Goal: Task Accomplishment & Management: Complete application form

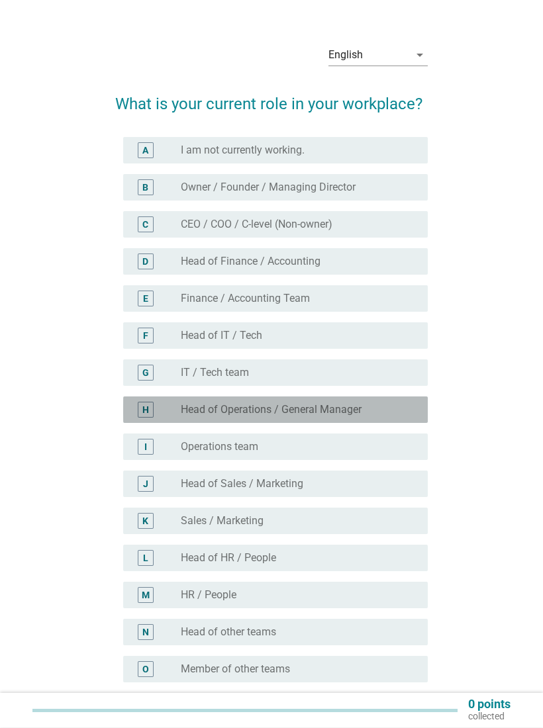
scroll to position [36, 0]
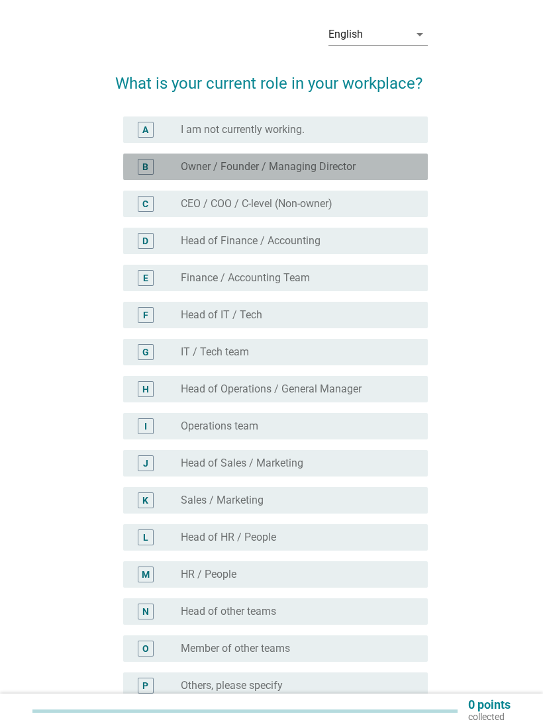
click at [364, 164] on div "radio_button_unchecked Owner / Founder / Managing Director" at bounding box center [294, 166] width 226 height 13
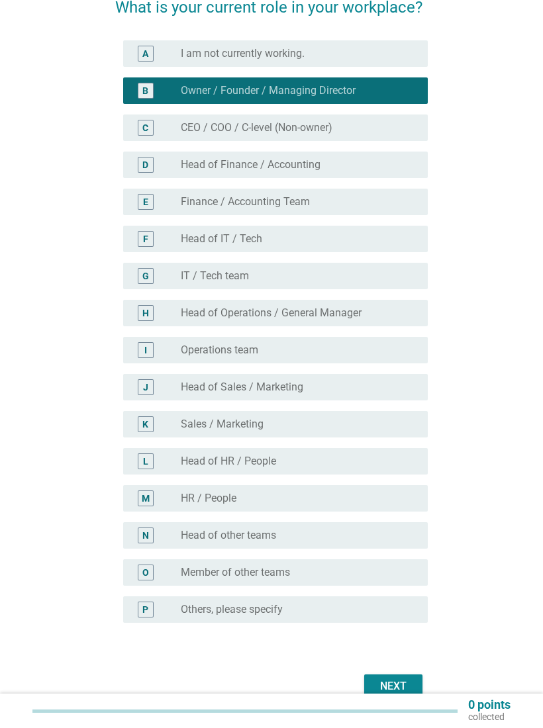
scroll to position [169, 0]
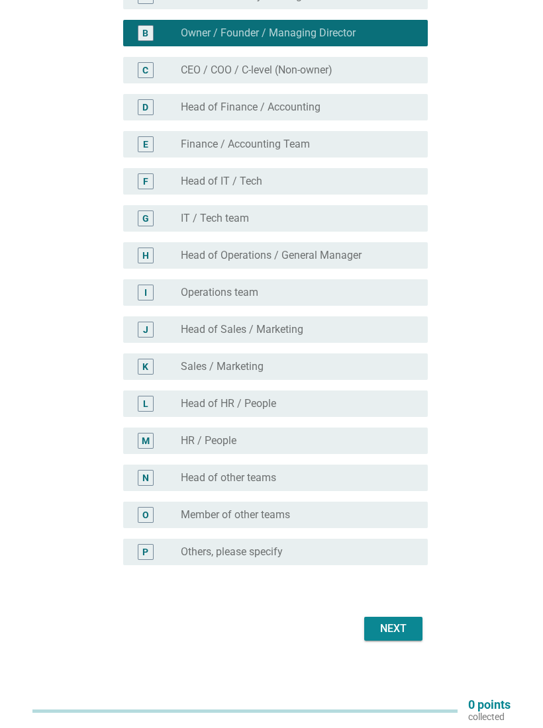
click at [389, 628] on div "Next" at bounding box center [393, 629] width 37 height 16
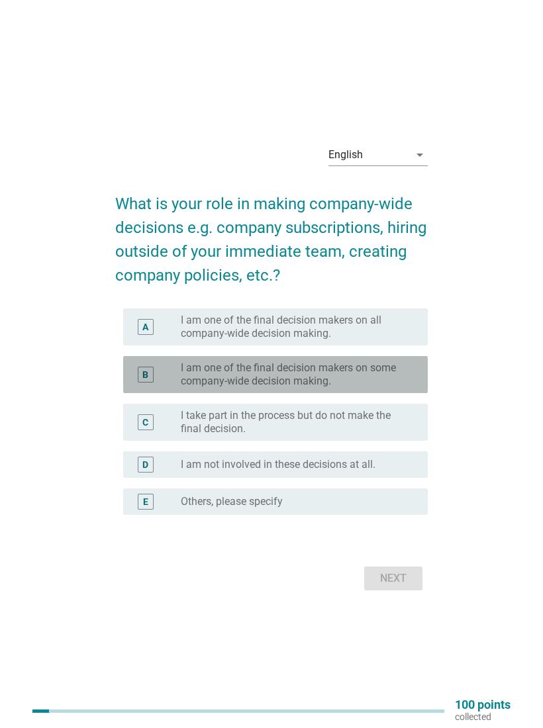
click at [360, 373] on label "I am one of the final decision makers on some company-wide decision making." at bounding box center [294, 374] width 226 height 26
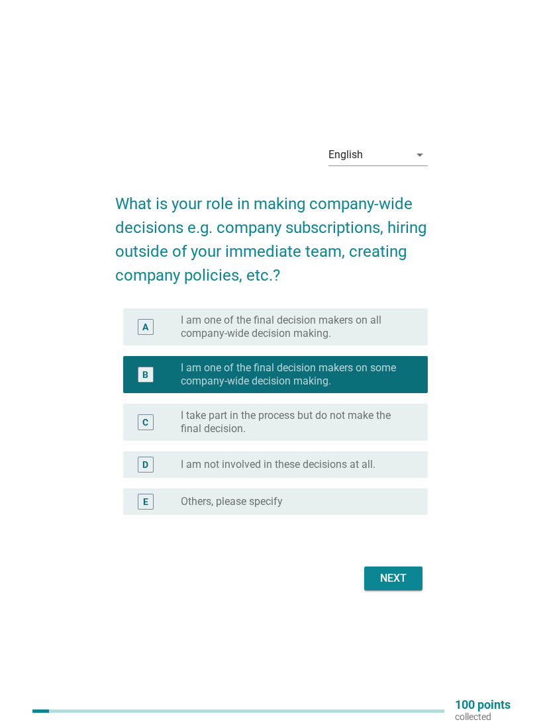
click at [391, 580] on div "Next" at bounding box center [393, 579] width 37 height 16
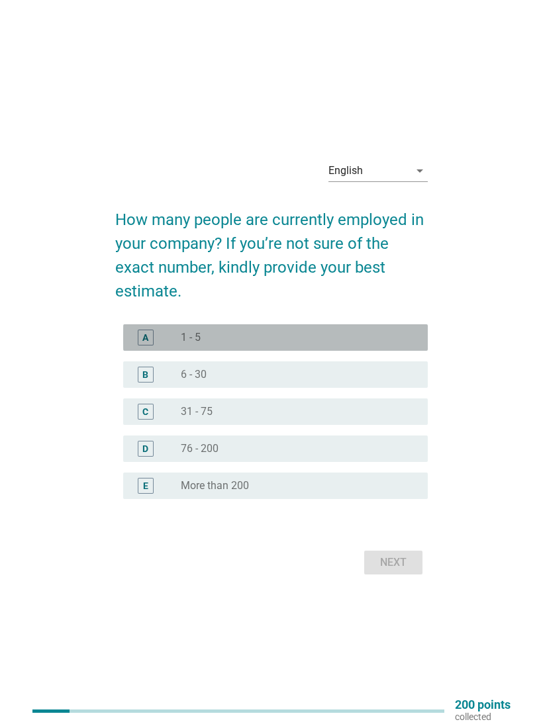
click at [349, 342] on div "radio_button_unchecked 1 - 5" at bounding box center [294, 337] width 226 height 13
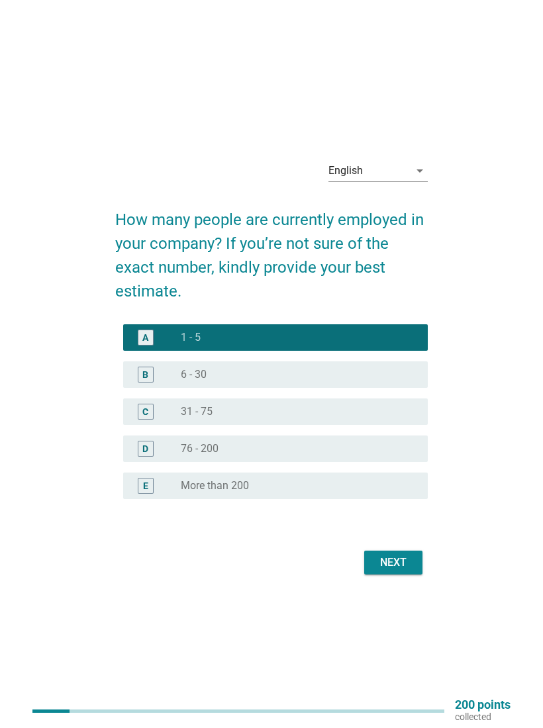
click at [401, 559] on div "Next" at bounding box center [393, 563] width 37 height 16
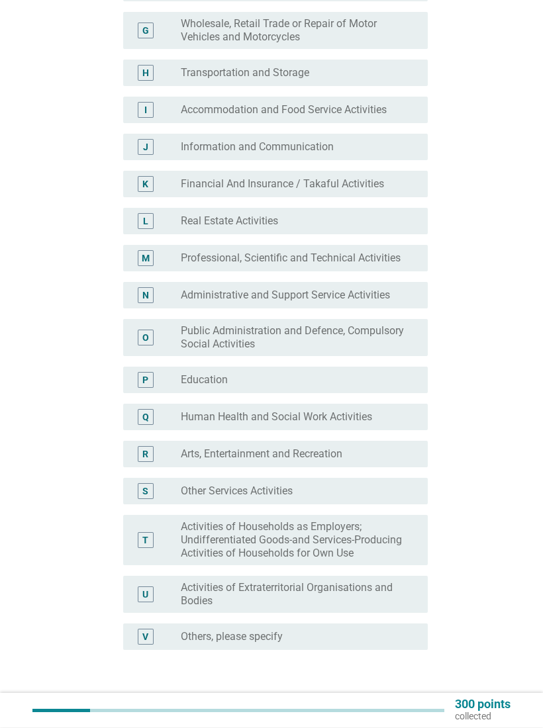
scroll to position [408, 0]
click at [371, 372] on div "radio_button_unchecked Education" at bounding box center [299, 379] width 236 height 16
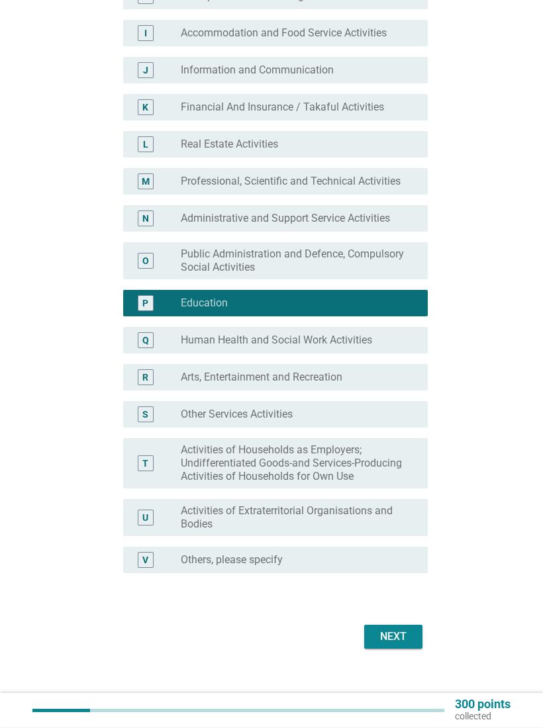
scroll to position [492, 0]
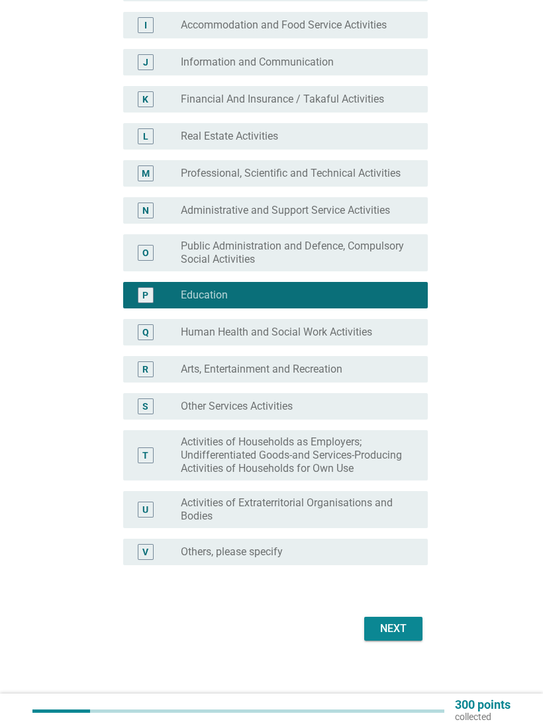
click at [396, 633] on div "Next" at bounding box center [393, 629] width 37 height 16
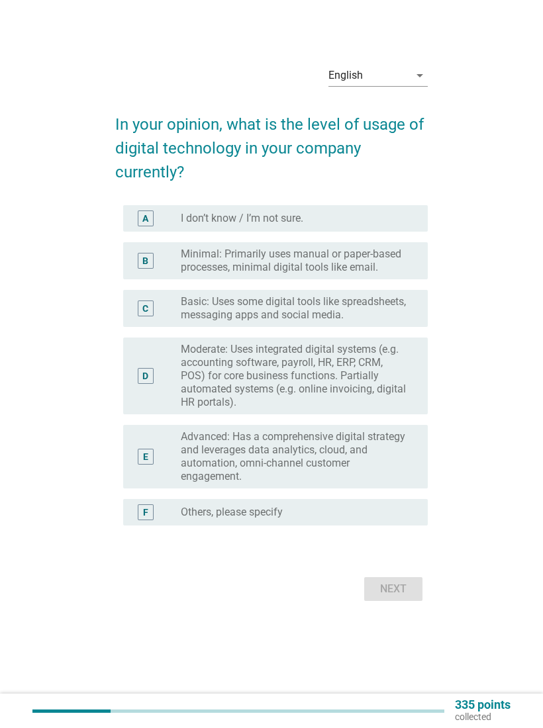
scroll to position [0, 0]
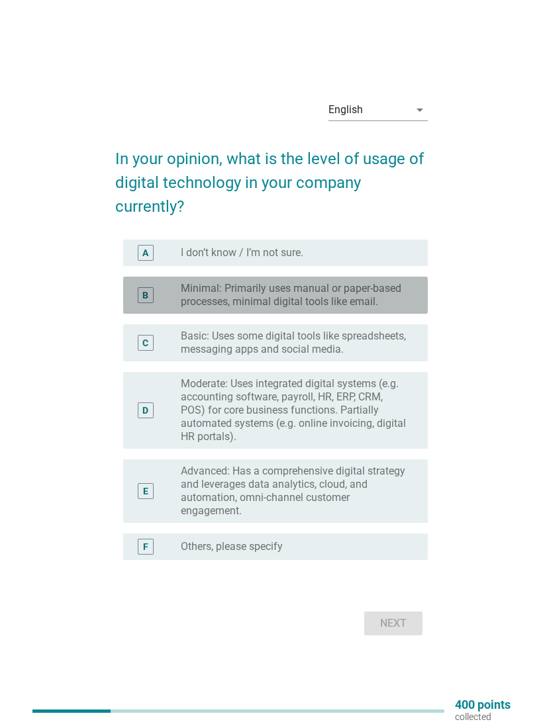
click at [384, 287] on label "Minimal: Primarily uses manual or paper-based processes, minimal digital tools …" at bounding box center [294, 295] width 226 height 26
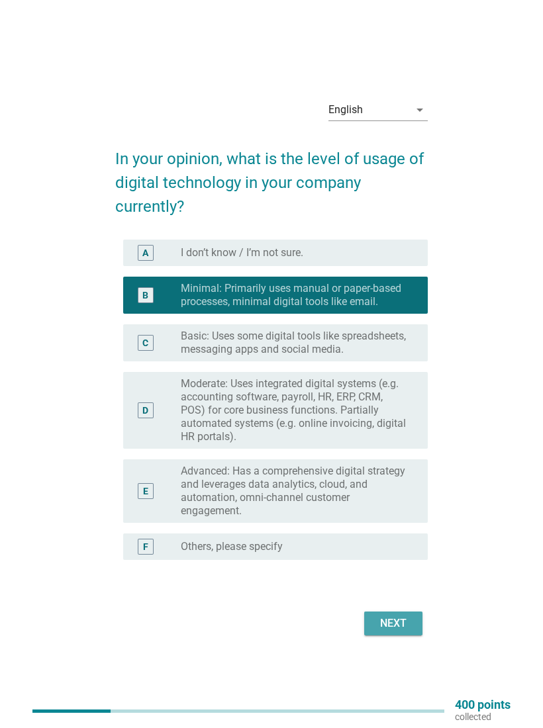
click at [398, 628] on div "Next" at bounding box center [393, 624] width 37 height 16
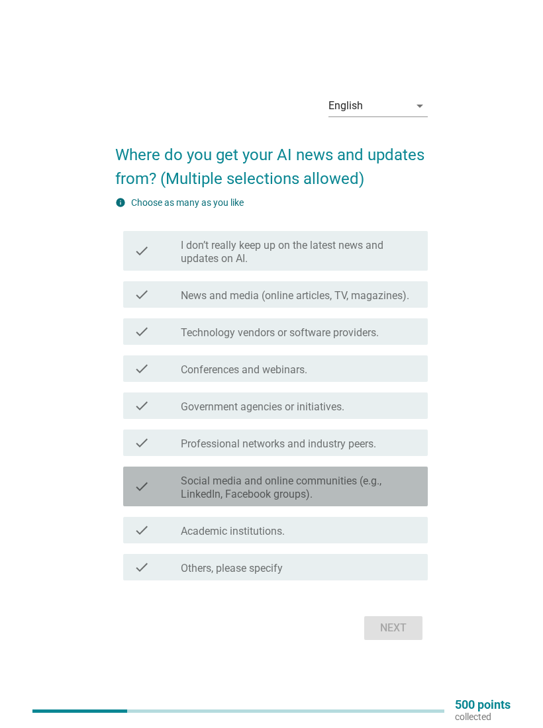
click at [334, 475] on label "Social media and online communities (e.g., LinkedIn, Facebook groups)." at bounding box center [299, 488] width 236 height 26
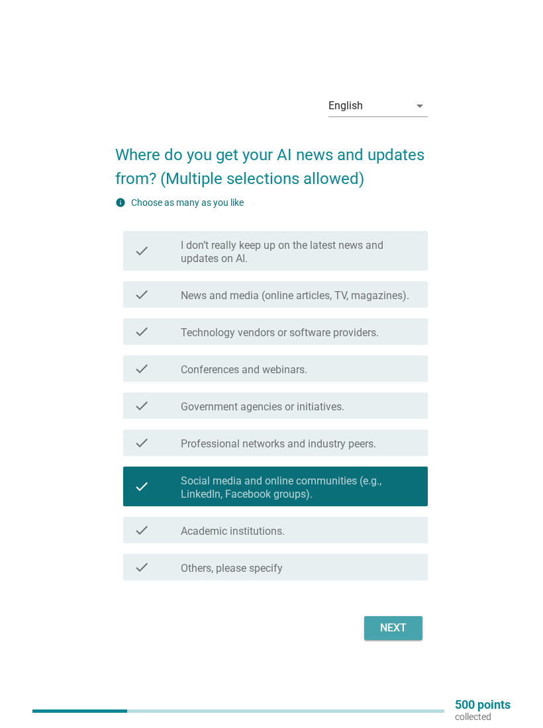
click at [402, 621] on div "Next" at bounding box center [393, 628] width 37 height 16
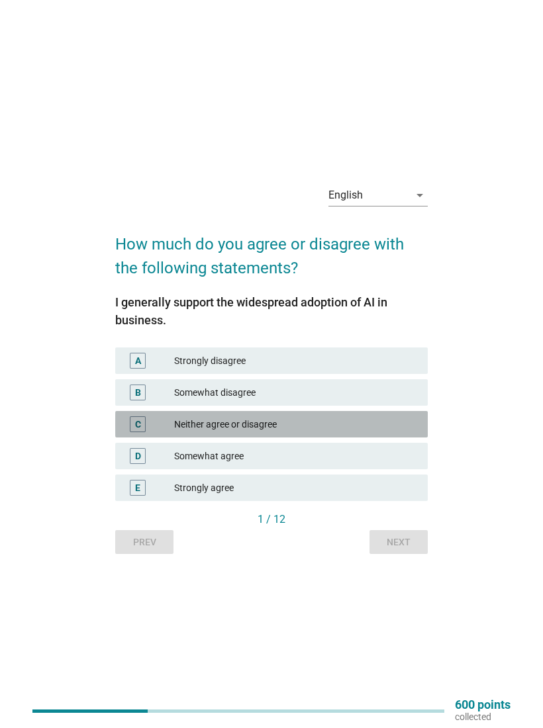
click at [298, 416] on div "C Neither agree or disagree" at bounding box center [271, 424] width 312 height 26
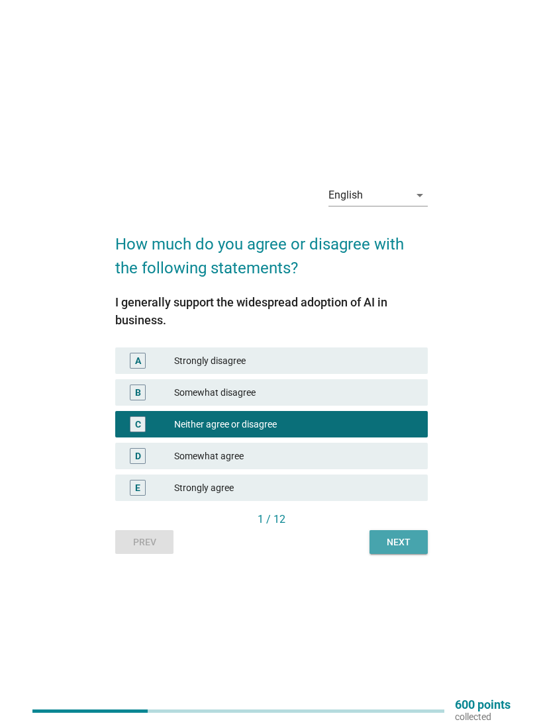
click at [405, 544] on div "Next" at bounding box center [398, 542] width 37 height 14
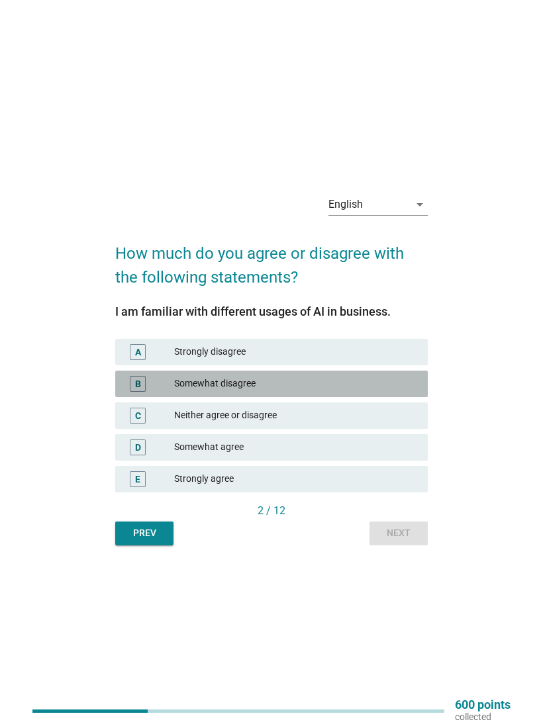
click at [292, 378] on div "Somewhat disagree" at bounding box center [295, 384] width 243 height 16
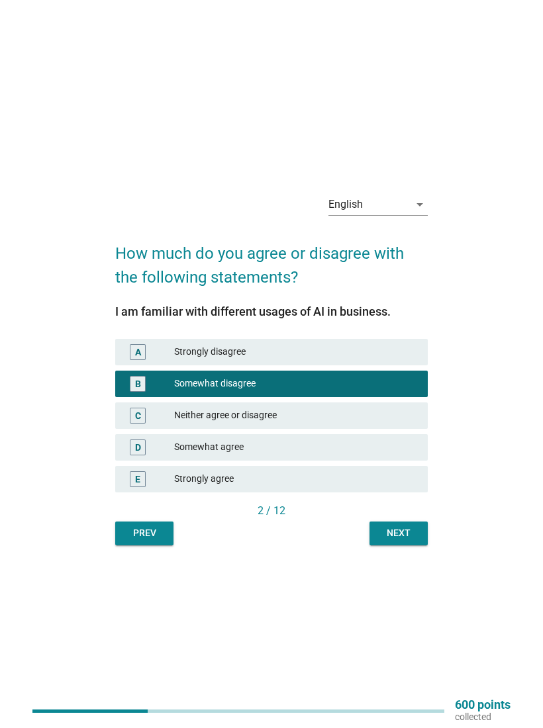
click at [410, 529] on div "Next" at bounding box center [398, 533] width 37 height 14
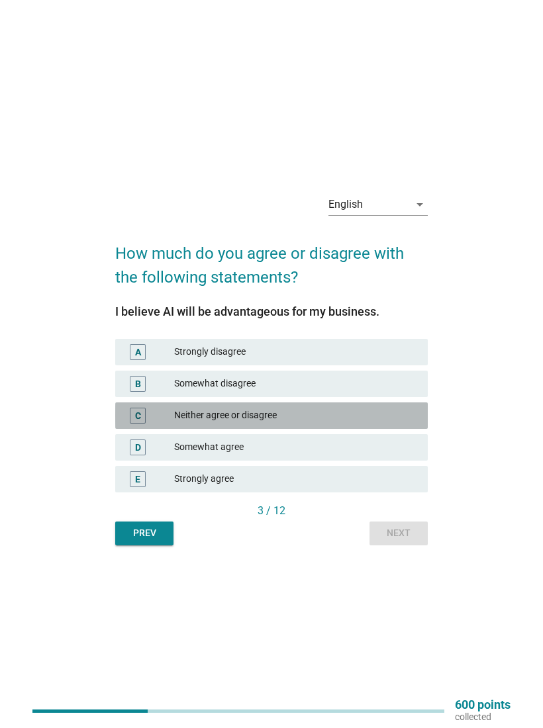
click at [339, 410] on div "Neither agree or disagree" at bounding box center [295, 416] width 243 height 16
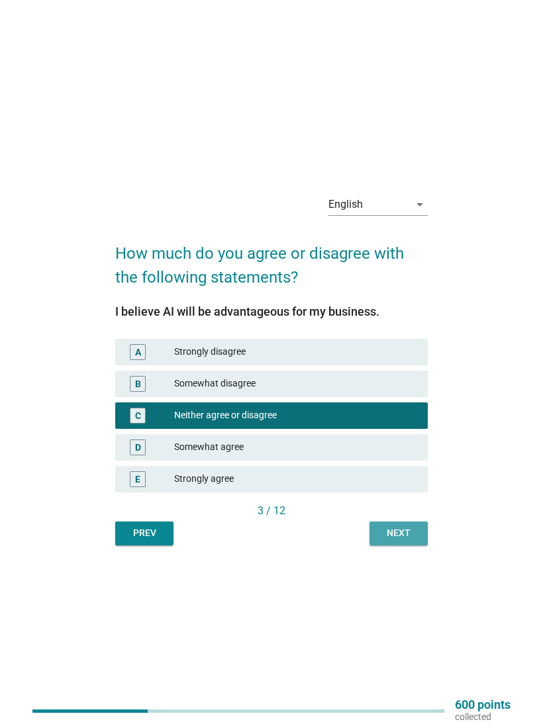
click at [400, 537] on div "Next" at bounding box center [398, 533] width 37 height 14
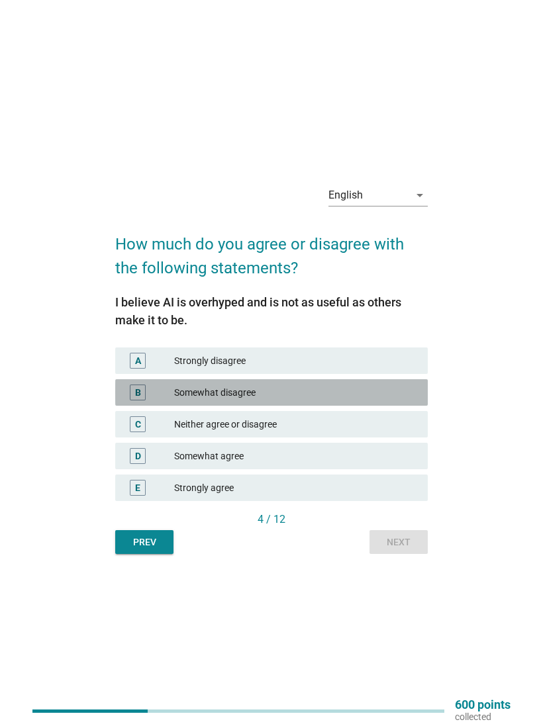
click at [322, 389] on div "Somewhat disagree" at bounding box center [295, 393] width 243 height 16
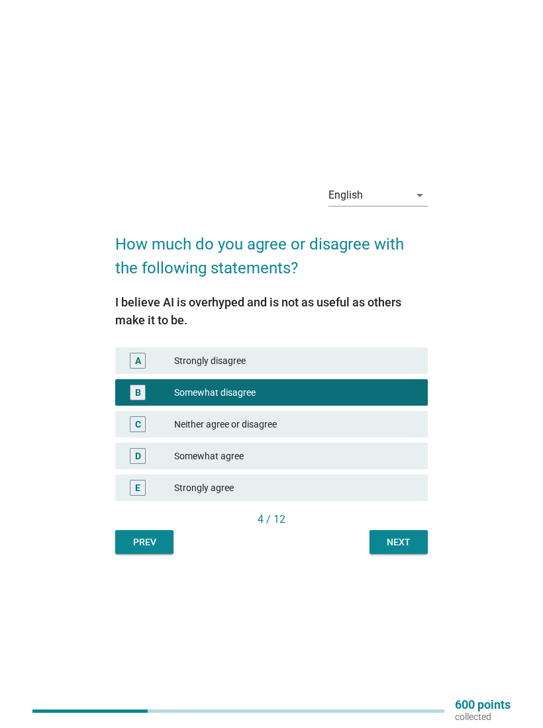
click at [393, 543] on div "Next" at bounding box center [398, 542] width 37 height 14
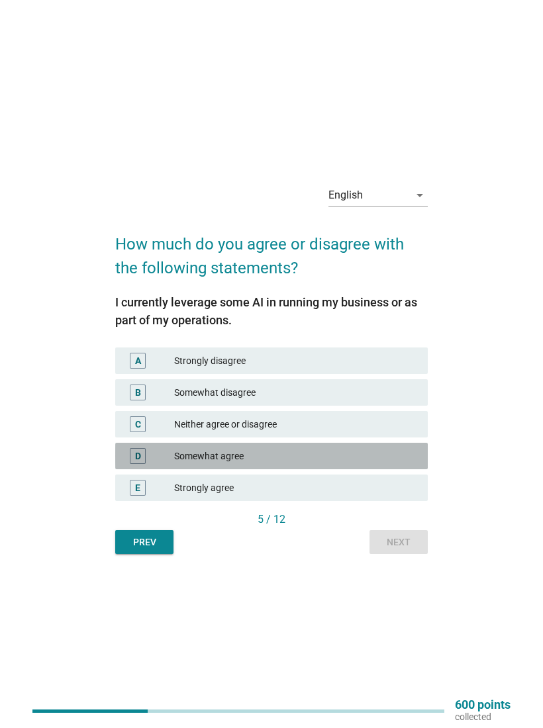
click at [305, 450] on div "Somewhat agree" at bounding box center [295, 456] width 243 height 16
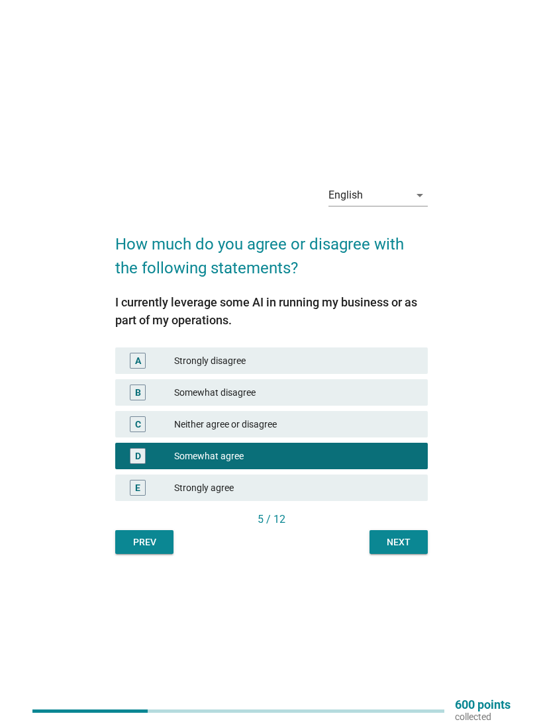
click at [406, 537] on div "Next" at bounding box center [398, 542] width 37 height 14
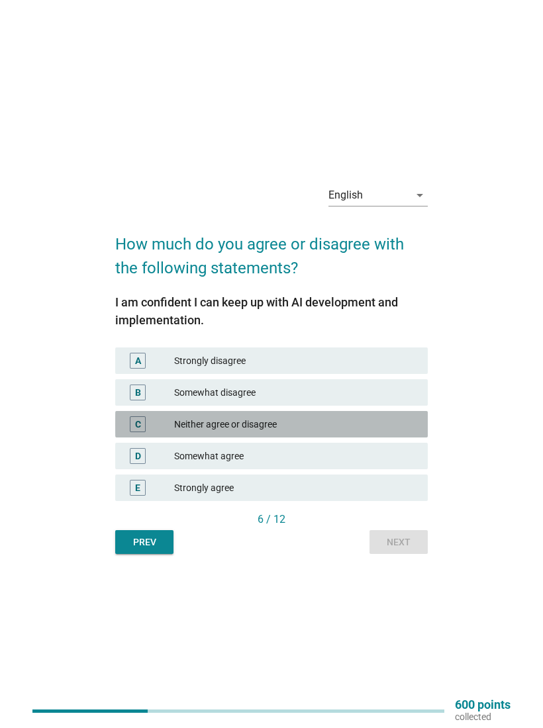
click at [317, 420] on div "Neither agree or disagree" at bounding box center [295, 424] width 243 height 16
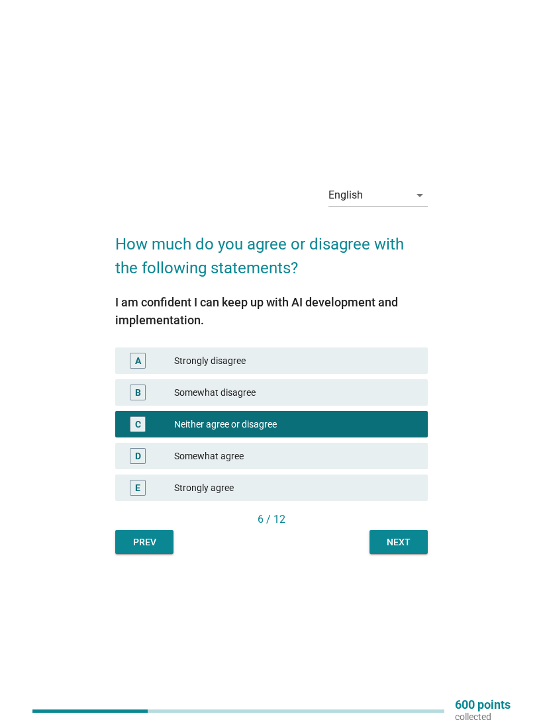
click at [404, 543] on div "Next" at bounding box center [398, 542] width 37 height 14
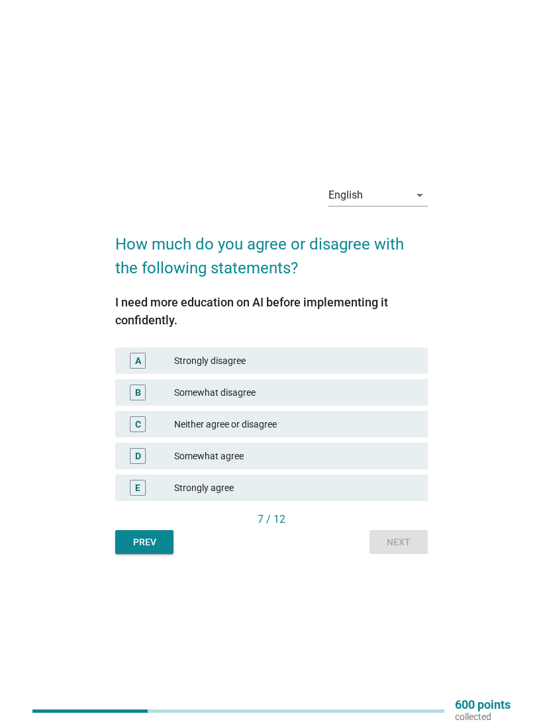
click at [308, 457] on div "Somewhat agree" at bounding box center [295, 456] width 243 height 16
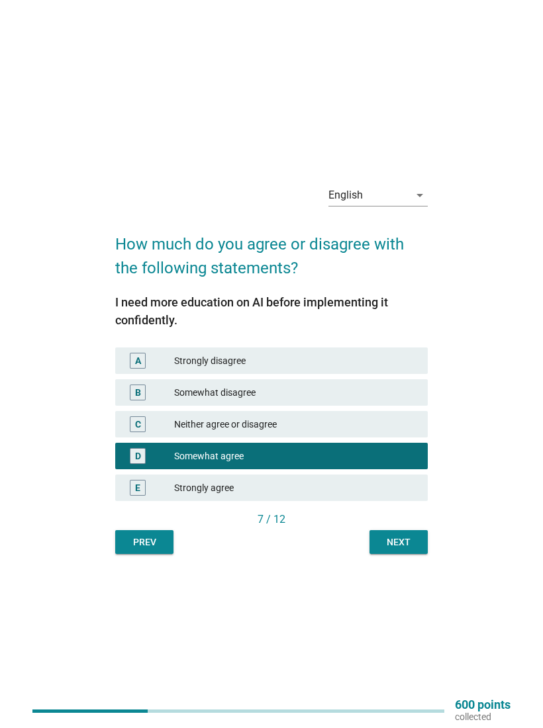
click at [408, 539] on div "Next" at bounding box center [398, 542] width 37 height 14
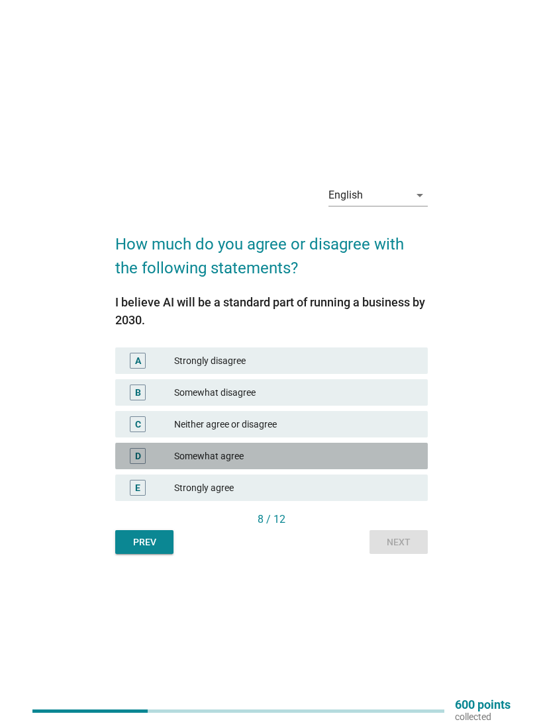
click at [322, 449] on div "Somewhat agree" at bounding box center [295, 456] width 243 height 16
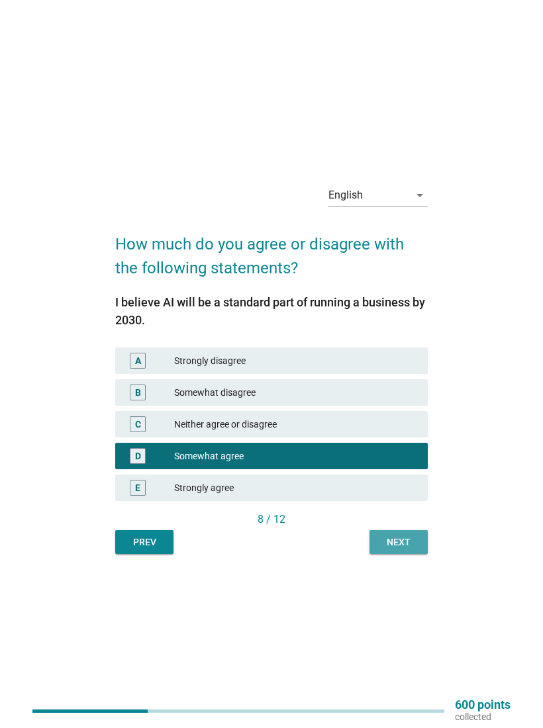
click at [404, 543] on div "Next" at bounding box center [398, 542] width 37 height 14
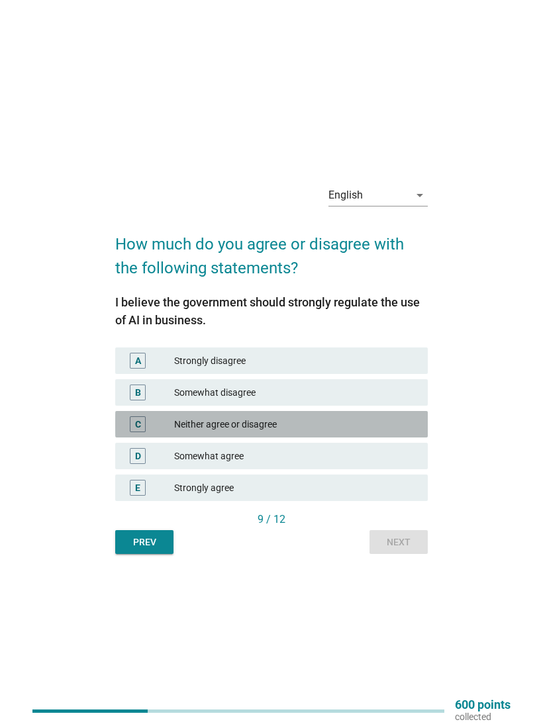
click at [330, 418] on div "Neither agree or disagree" at bounding box center [295, 424] width 243 height 16
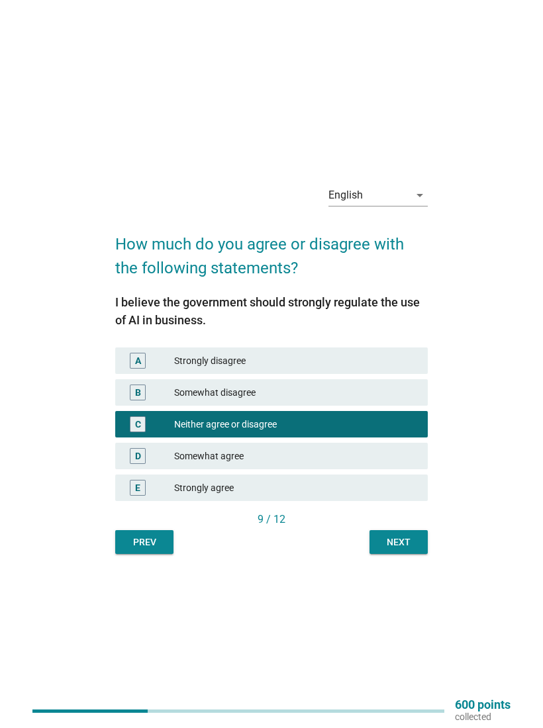
click at [405, 541] on div "Next" at bounding box center [398, 542] width 37 height 14
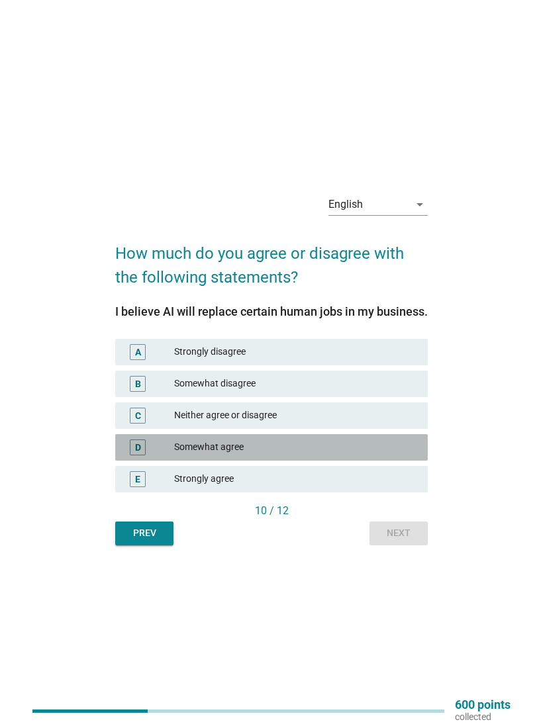
click at [277, 455] on div "Somewhat agree" at bounding box center [295, 447] width 243 height 16
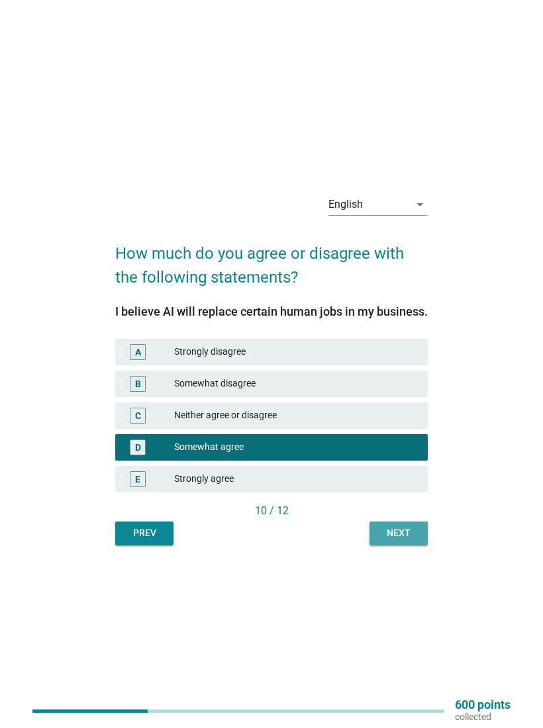
click at [418, 545] on button "Next" at bounding box center [398, 534] width 58 height 24
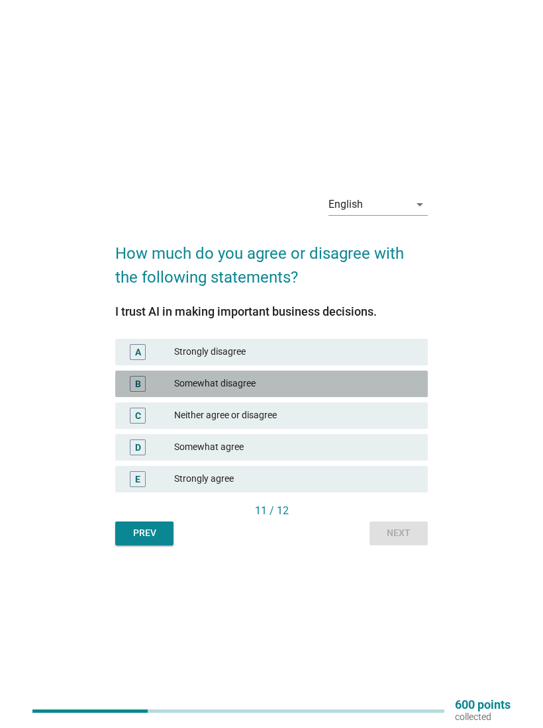
click at [300, 380] on div "Somewhat disagree" at bounding box center [295, 384] width 243 height 16
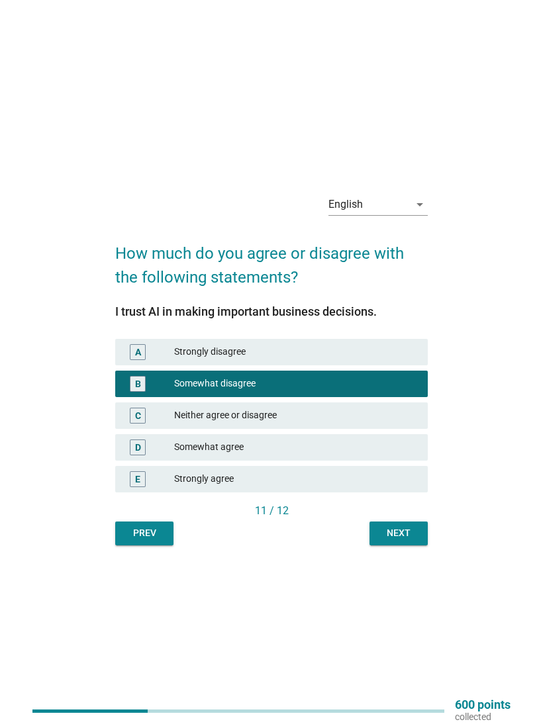
click at [404, 530] on div "Next" at bounding box center [398, 533] width 37 height 14
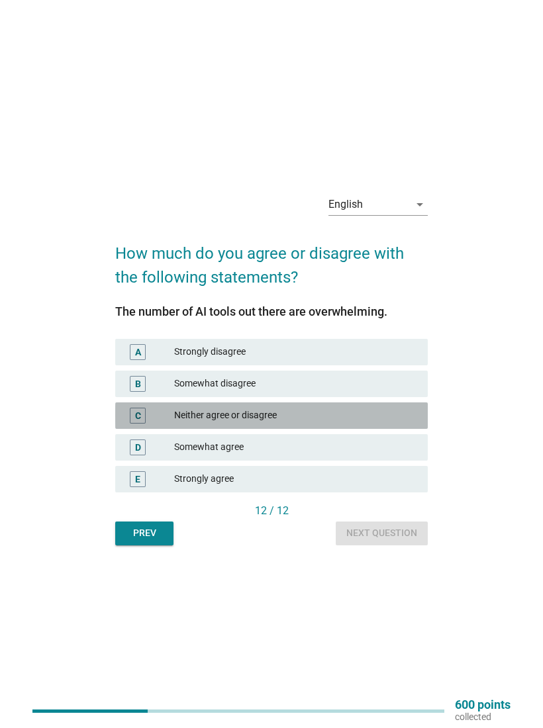
click at [295, 410] on div "Neither agree or disagree" at bounding box center [295, 416] width 243 height 16
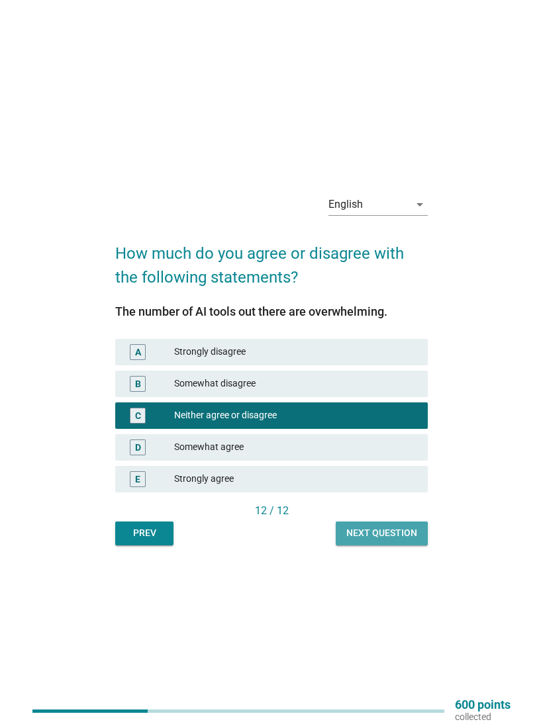
click at [379, 536] on div "Next question" at bounding box center [381, 533] width 71 height 14
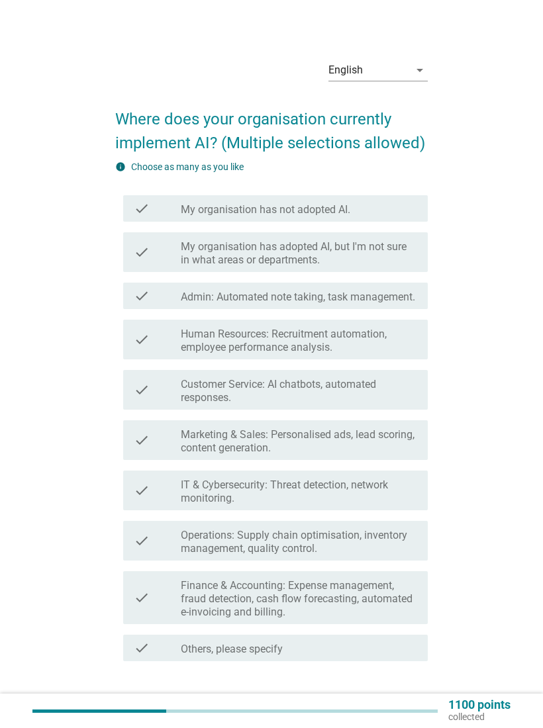
click at [373, 212] on div "check_box_outline_blank My organisation has not adopted AI." at bounding box center [299, 209] width 236 height 16
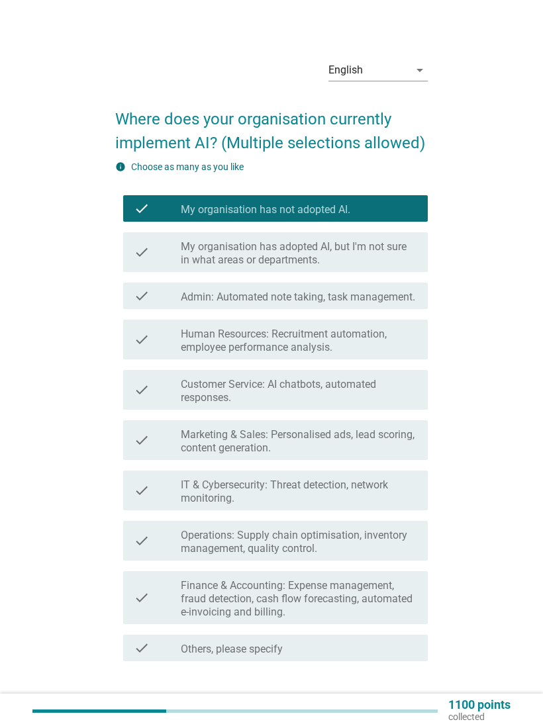
scroll to position [80, 0]
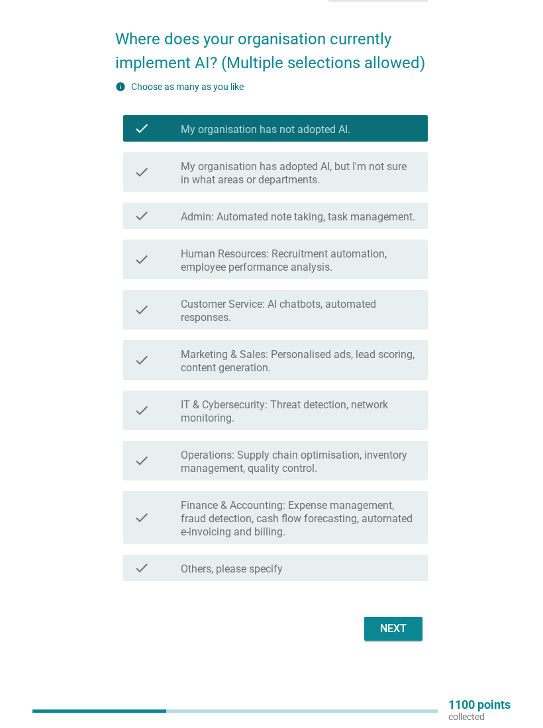
click at [403, 625] on div "Next" at bounding box center [393, 629] width 37 height 16
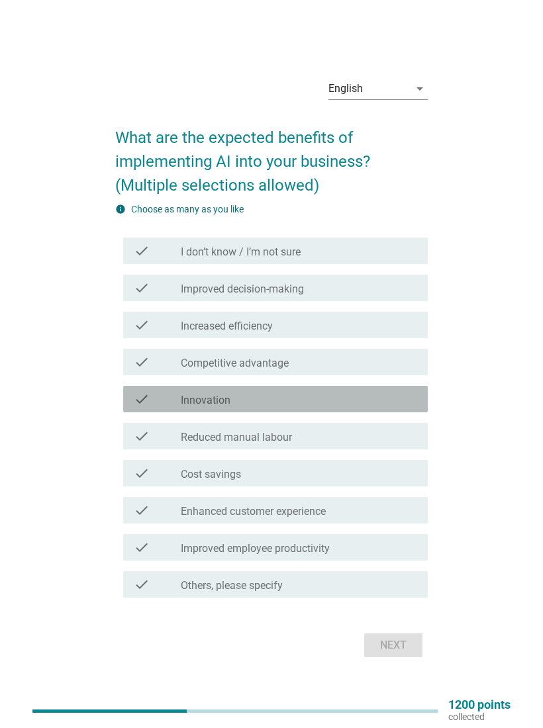
click at [316, 386] on div "check check_box_outline_blank Innovation" at bounding box center [275, 399] width 304 height 26
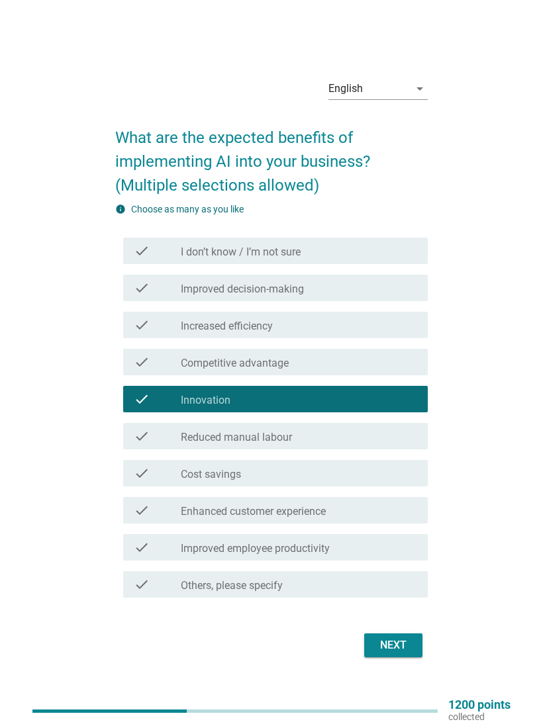
click at [321, 549] on label "Improved employee productivity" at bounding box center [255, 548] width 149 height 13
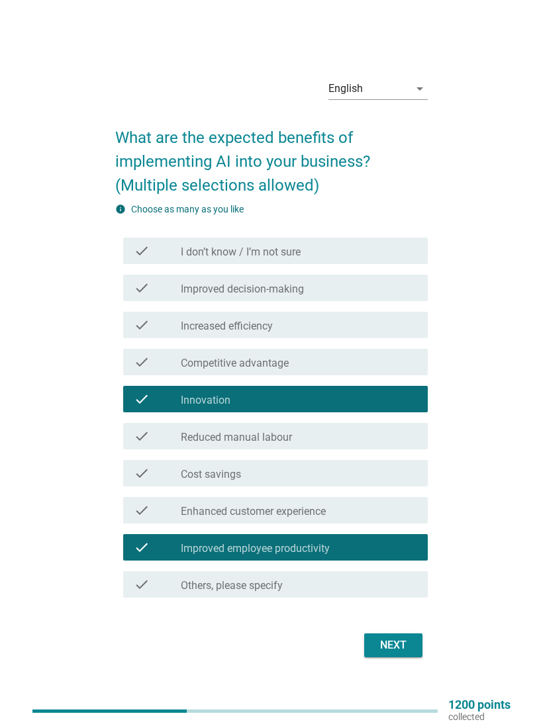
click at [399, 637] on div "Next" at bounding box center [393, 645] width 37 height 16
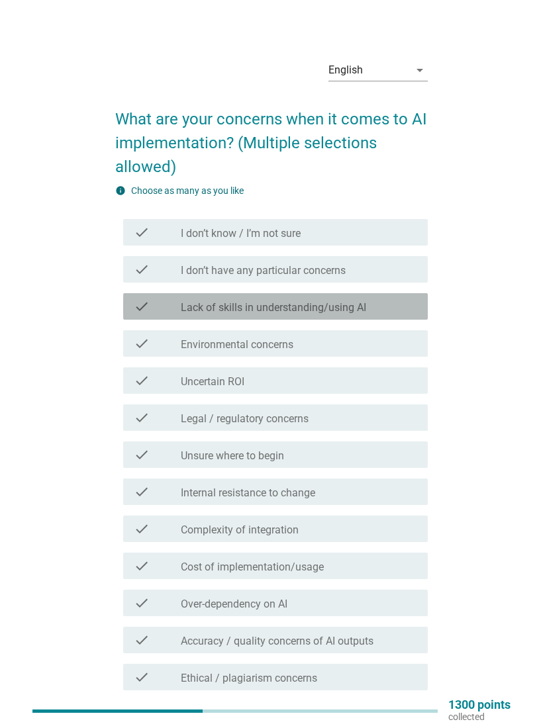
click at [393, 306] on div "check_box_outline_blank Lack of skills in understanding/using AI" at bounding box center [299, 306] width 236 height 16
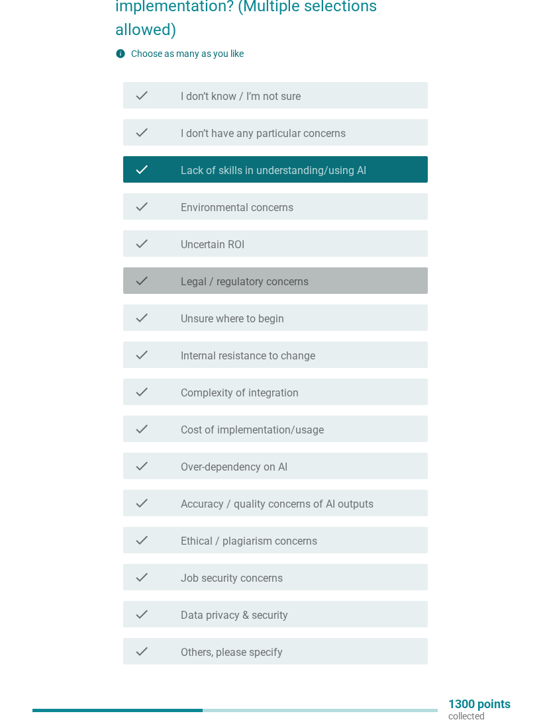
scroll to position [137, 0]
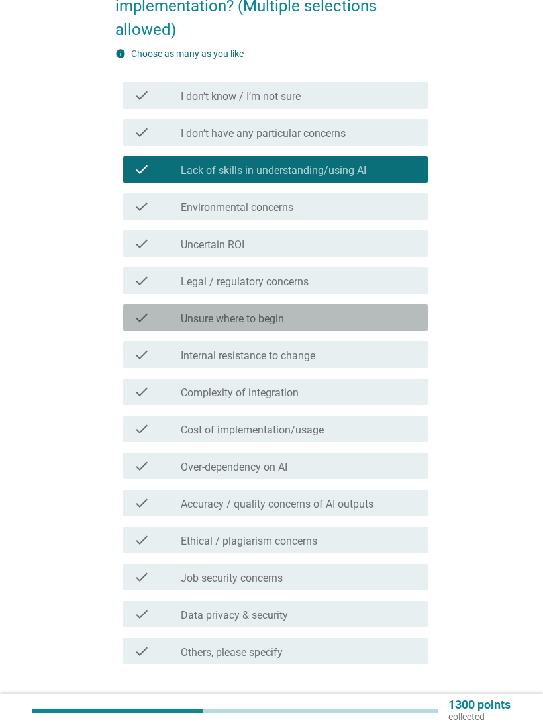
click at [396, 319] on div "check_box_outline_blank Unsure where to begin" at bounding box center [299, 318] width 236 height 16
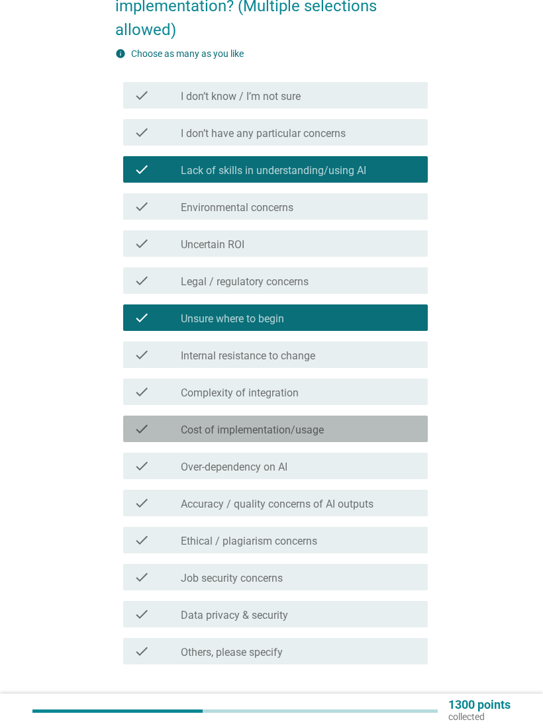
click at [383, 428] on div "check_box_outline_blank Cost of implementation/usage" at bounding box center [299, 429] width 236 height 16
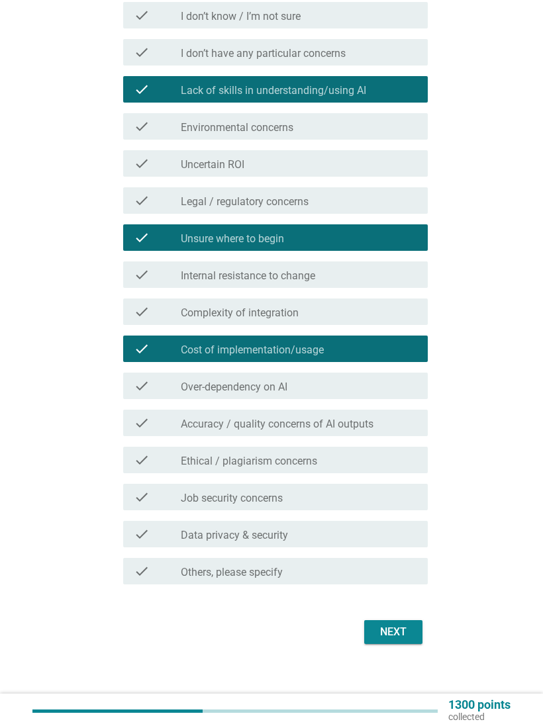
scroll to position [220, 0]
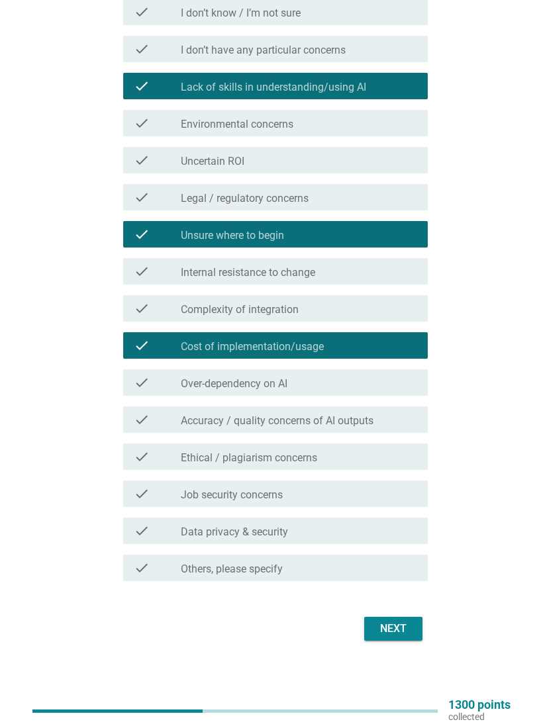
click at [374, 455] on div "check_box_outline_blank Ethical / plagiarism concerns" at bounding box center [299, 457] width 236 height 16
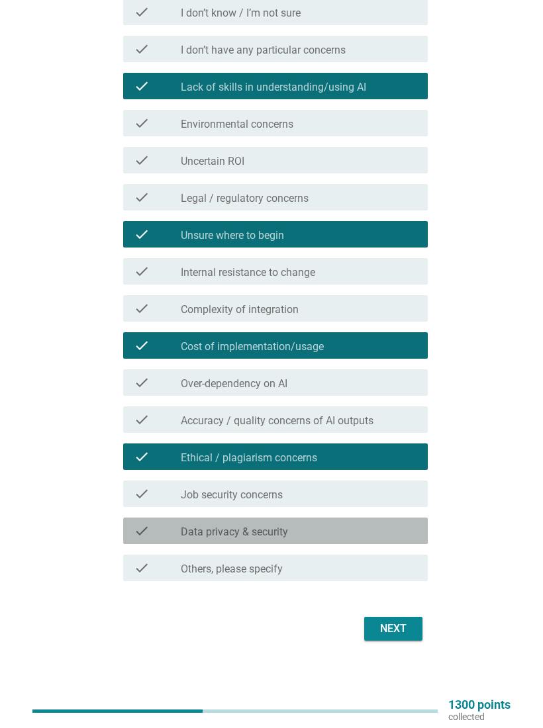
click at [388, 529] on div "check_box_outline_blank Data privacy & security" at bounding box center [299, 531] width 236 height 16
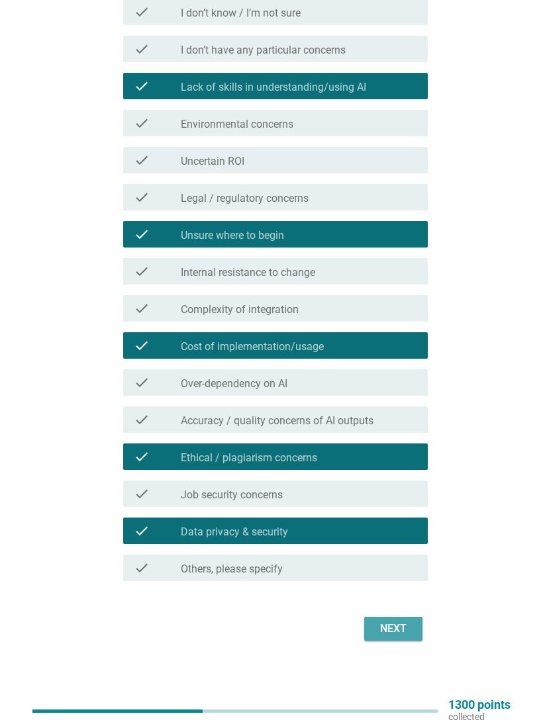
click at [408, 626] on div "Next" at bounding box center [393, 629] width 37 height 16
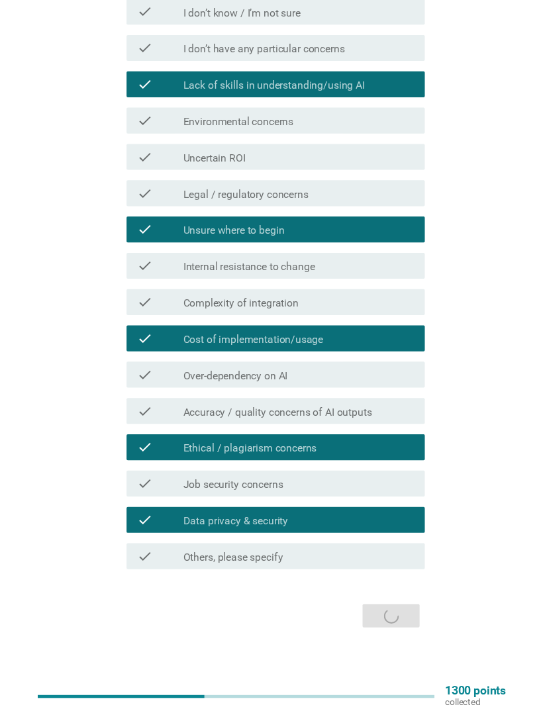
scroll to position [0, 0]
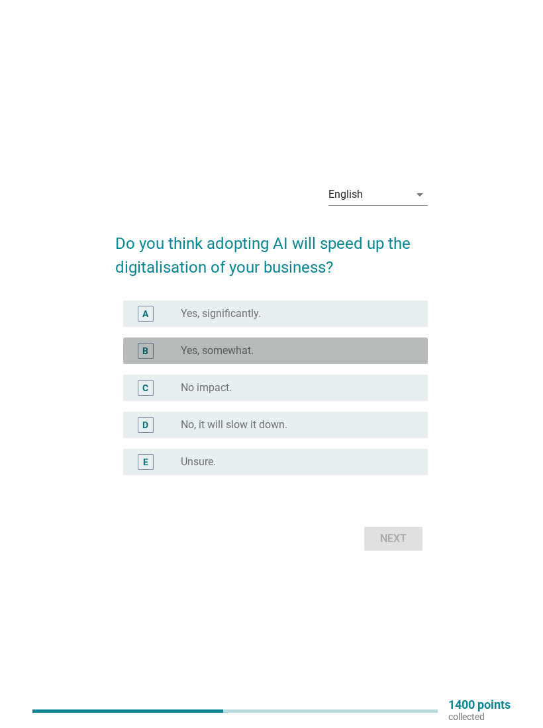
click at [373, 342] on div "B radio_button_unchecked Yes, somewhat." at bounding box center [275, 351] width 304 height 26
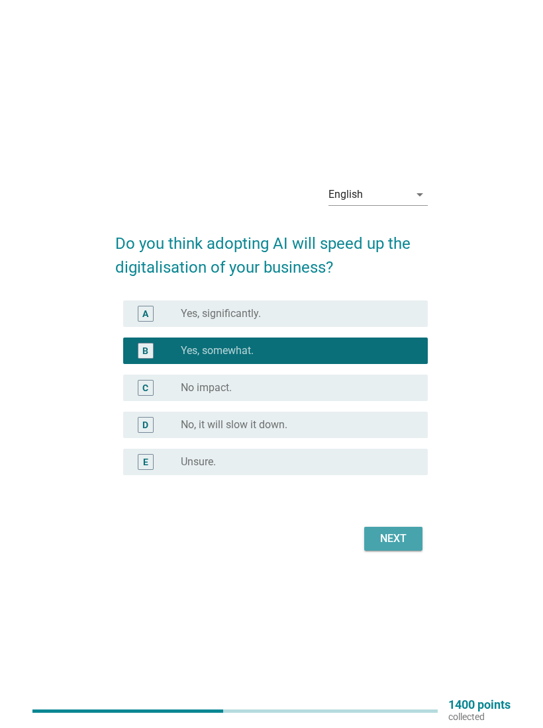
click at [396, 535] on div "Next" at bounding box center [393, 539] width 37 height 16
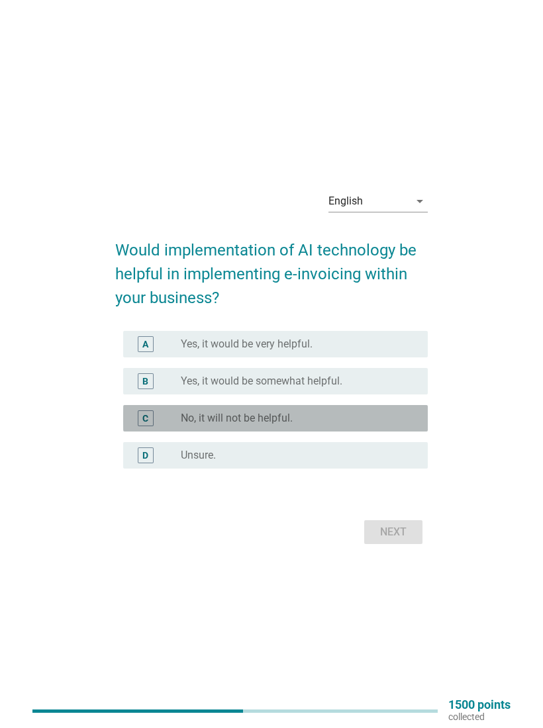
click at [353, 414] on div "radio_button_unchecked No, it will not be helpful." at bounding box center [294, 418] width 226 height 13
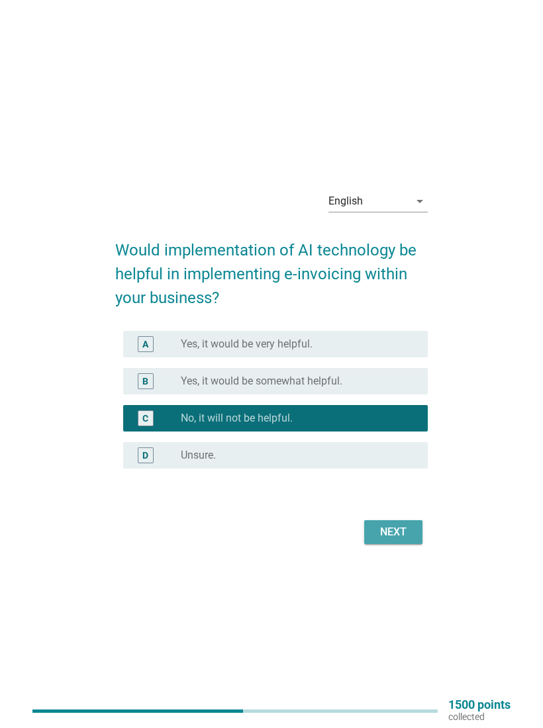
click at [404, 528] on div "Next" at bounding box center [393, 532] width 37 height 16
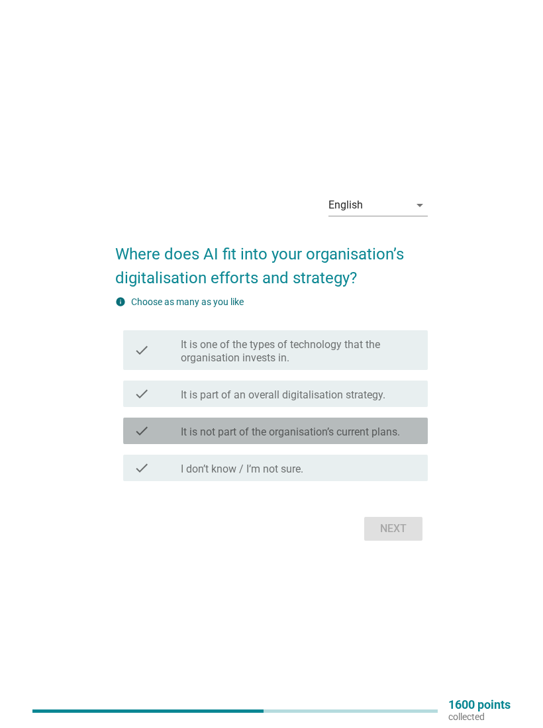
click at [379, 433] on label "It is not part of the organisation’s current plans." at bounding box center [290, 432] width 219 height 13
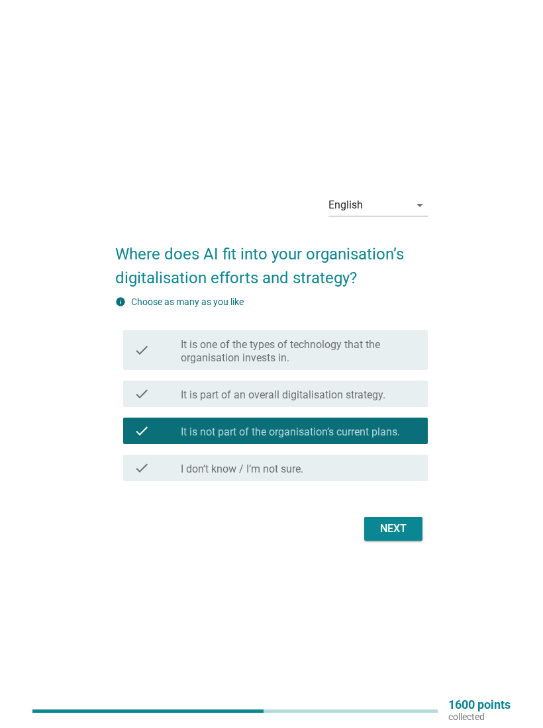
click at [409, 525] on div "Next" at bounding box center [393, 529] width 37 height 16
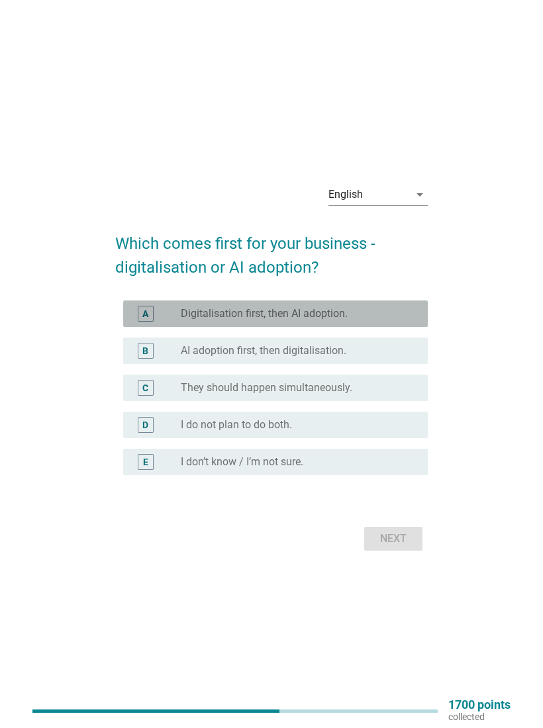
click at [377, 319] on div "radio_button_unchecked Digitalisation first, then AI adoption." at bounding box center [294, 313] width 226 height 13
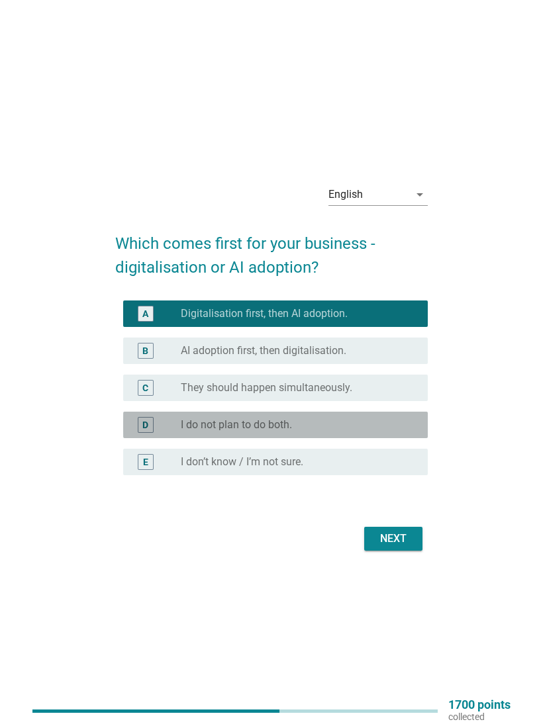
click at [367, 415] on div "D radio_button_unchecked I do not plan to do both." at bounding box center [275, 425] width 304 height 26
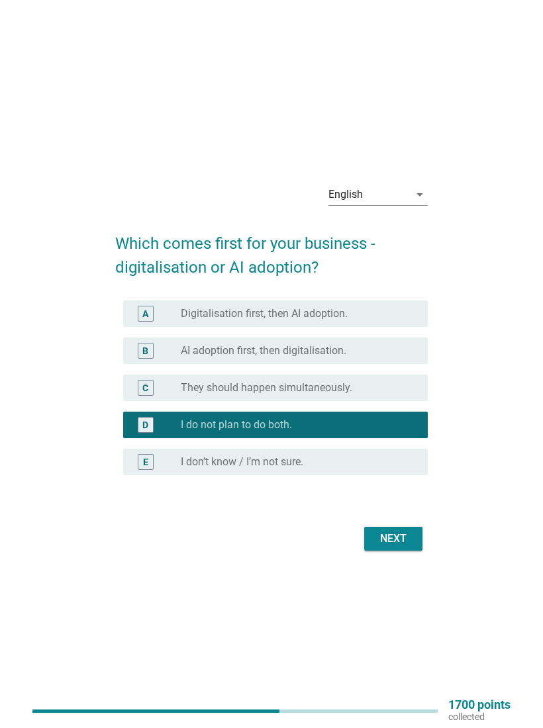
click at [398, 536] on div "Next" at bounding box center [393, 539] width 37 height 16
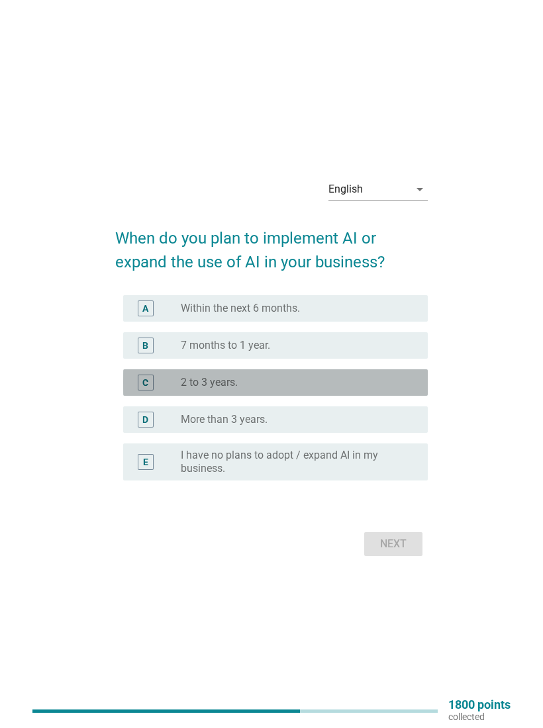
click at [354, 375] on div "radio_button_unchecked 2 to 3 years." at bounding box center [299, 383] width 236 height 16
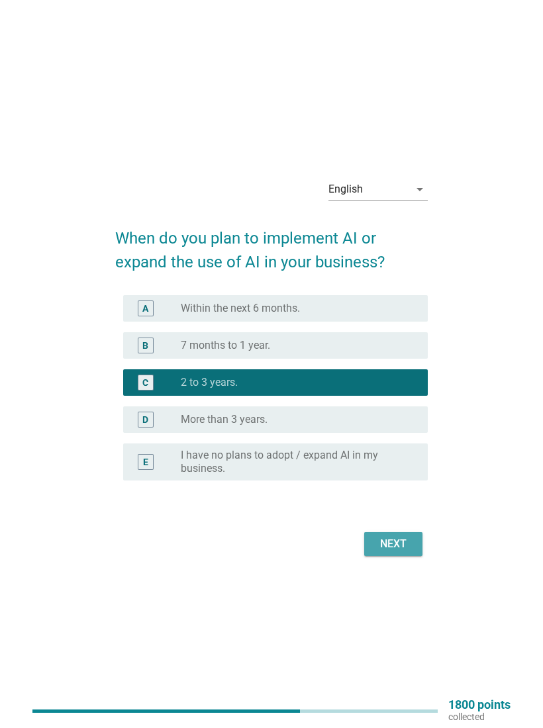
click at [399, 545] on div "Next" at bounding box center [393, 544] width 37 height 16
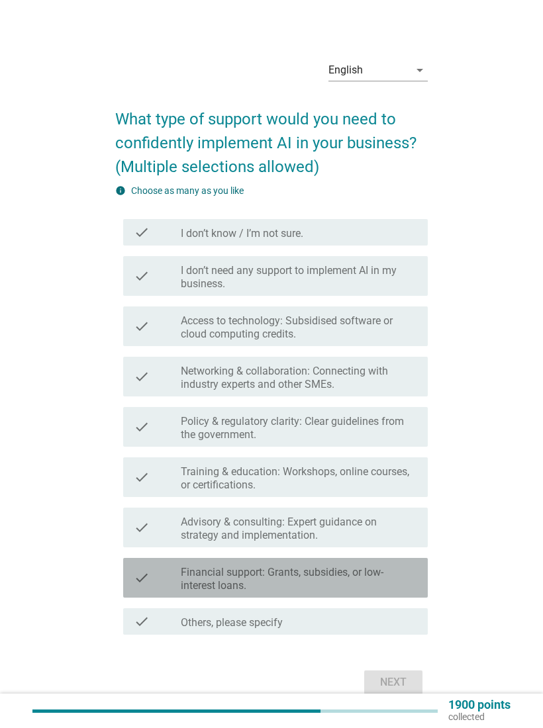
click at [389, 577] on label "Financial support: Grants, subsidies, or low-interest loans." at bounding box center [299, 579] width 236 height 26
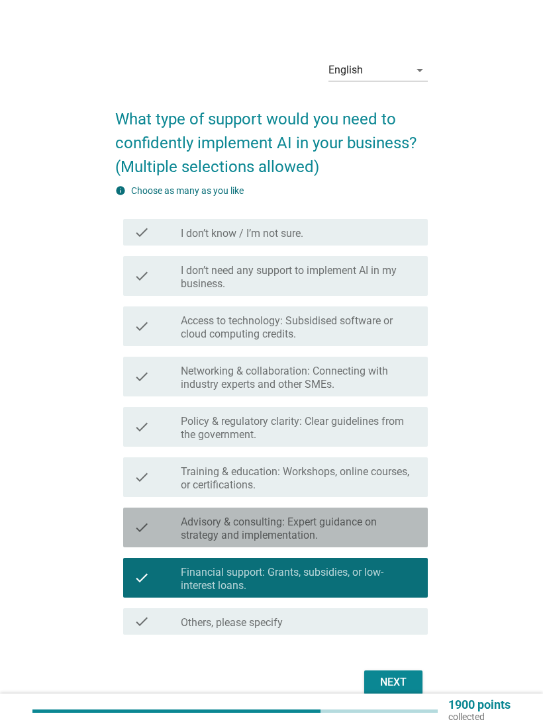
click at [384, 529] on label "Advisory & consulting: Expert guidance on strategy and implementation." at bounding box center [299, 529] width 236 height 26
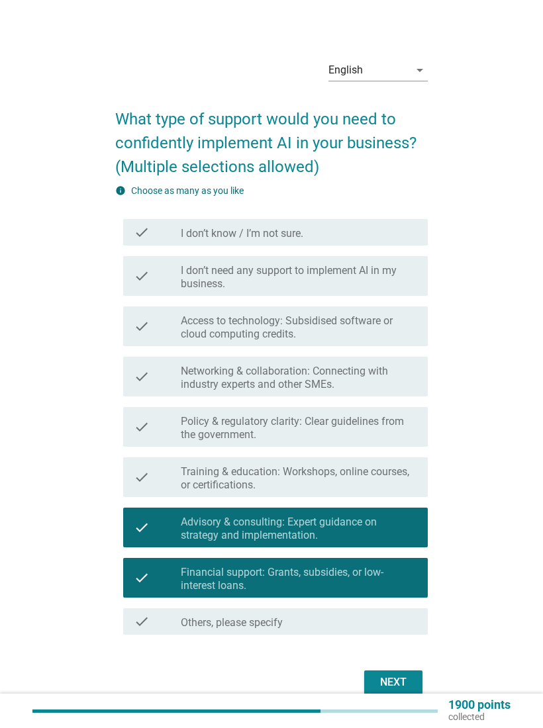
click at [385, 481] on label "Training & education: Workshops, online courses, or certifications." at bounding box center [299, 478] width 236 height 26
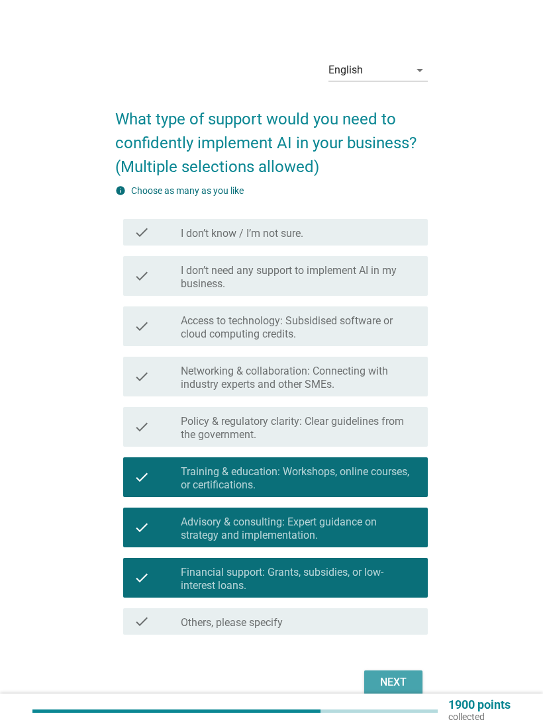
click at [397, 673] on button "Next" at bounding box center [393, 682] width 58 height 24
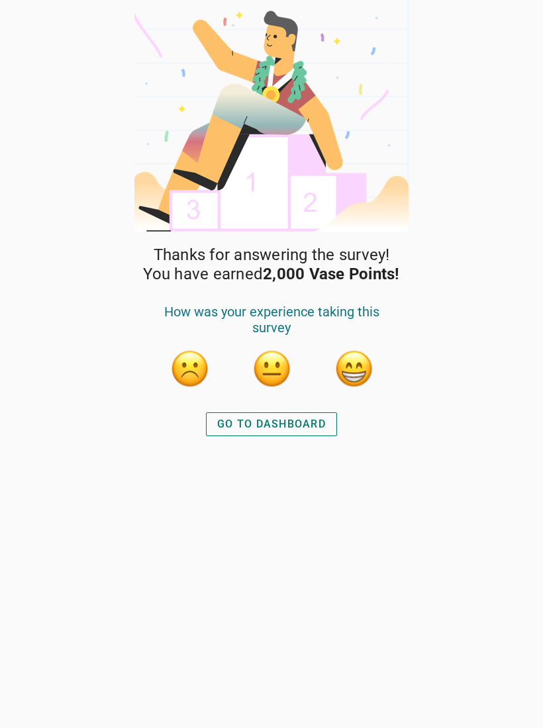
click at [357, 367] on button "button" at bounding box center [354, 369] width 40 height 40
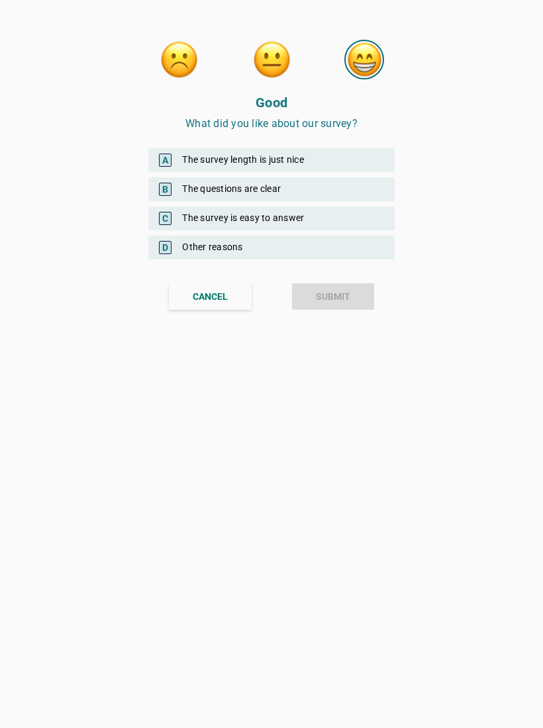
click at [300, 185] on div "B The questions are clear" at bounding box center [271, 189] width 246 height 24
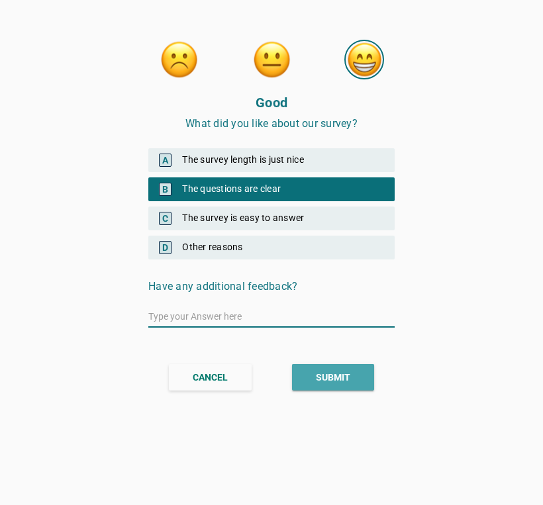
click at [343, 373] on div "SUBMIT" at bounding box center [333, 378] width 34 height 14
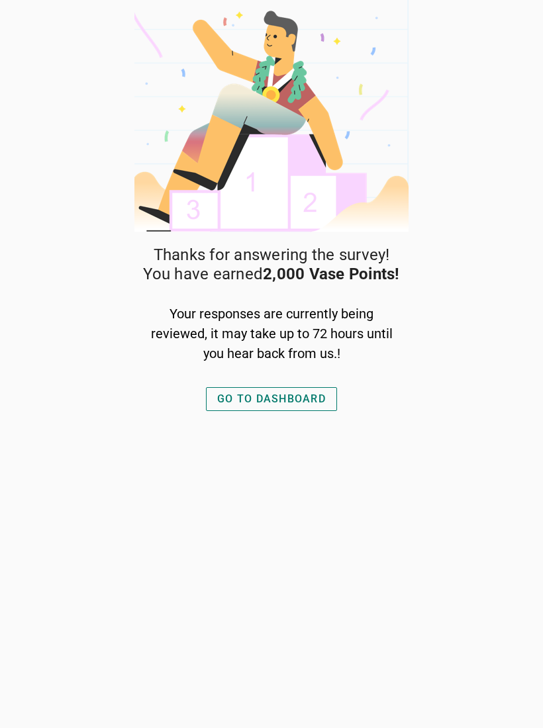
click at [310, 395] on div "GO TO DASHBOARD" at bounding box center [271, 399] width 109 height 16
